Goal: Use online tool/utility

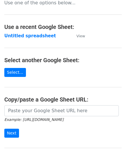
scroll to position [76, 0]
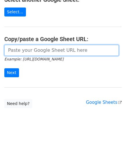
drag, startPoint x: 28, startPoint y: 47, endPoint x: 25, endPoint y: 45, distance: 3.7
click at [28, 47] on input "url" at bounding box center [61, 50] width 115 height 11
paste input "[URL][DOMAIN_NAME]"
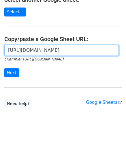
scroll to position [0, 128]
type input "[URL][DOMAIN_NAME]"
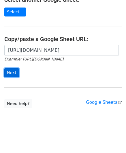
click at [14, 72] on input "Next" at bounding box center [11, 72] width 15 height 9
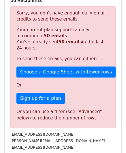
scroll to position [195, 0]
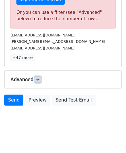
click at [38, 78] on icon at bounding box center [37, 79] width 3 height 3
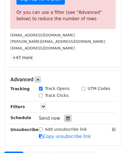
click at [68, 116] on div at bounding box center [68, 118] width 8 height 8
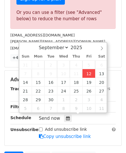
type input "[DATE] 12:00"
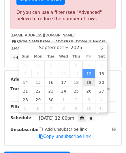
scroll to position [0, 0]
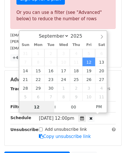
paste input "0"
type input "10"
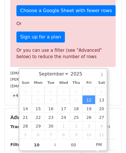
type input "[DATE] 22:00"
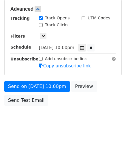
scroll to position [265, 0]
